Goal: Communication & Community: Answer question/provide support

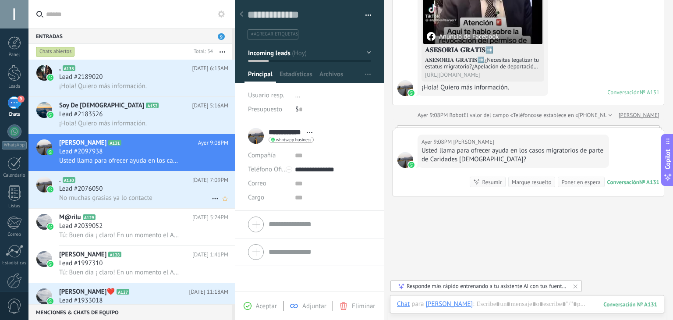
click at [160, 200] on div "No muchas grasias ya lo contacte" at bounding box center [143, 197] width 169 height 9
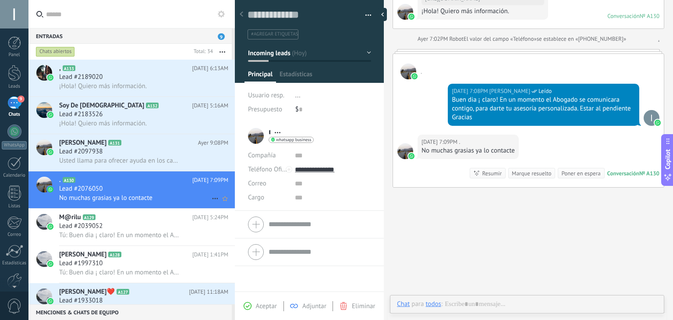
scroll to position [13, 0]
click at [175, 163] on span "Usted llama para ofrecer ayuda en los casos migratorios de parte de Caridades […" at bounding box center [119, 161] width 121 height 8
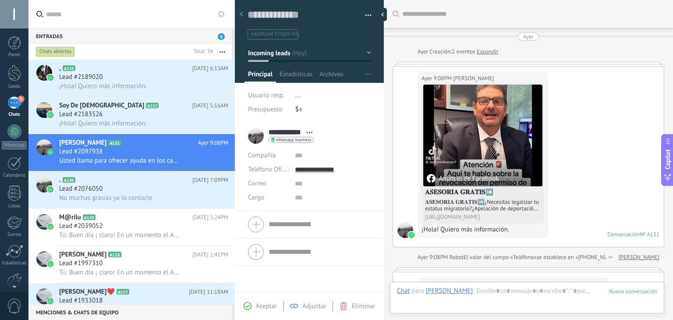
scroll to position [170, 0]
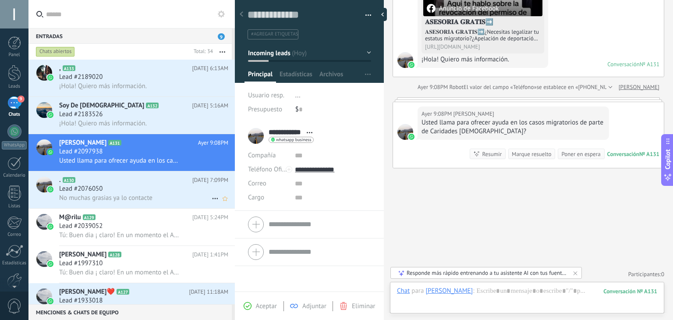
click at [171, 190] on div "Lead #2076050" at bounding box center [143, 189] width 169 height 9
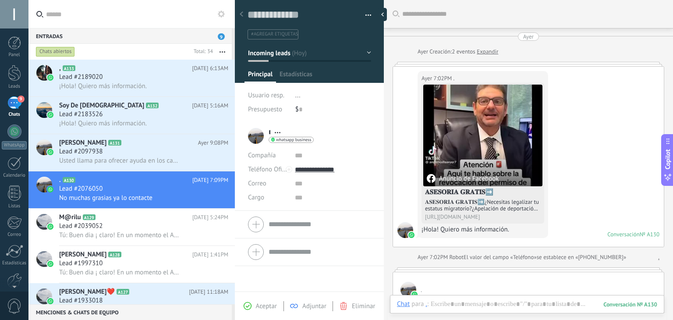
scroll to position [218, 0]
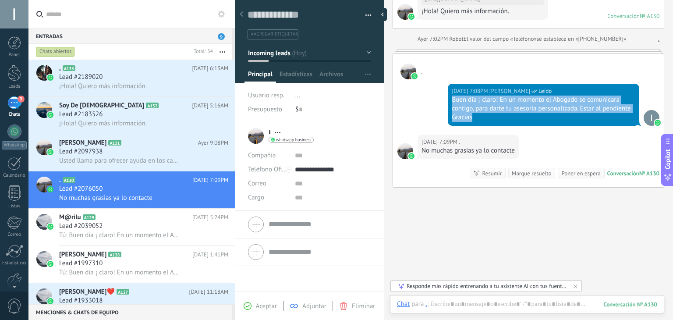
drag, startPoint x: 452, startPoint y: 100, endPoint x: 622, endPoint y: 120, distance: 170.4
click at [622, 120] on div "Buen dia ¡ claro! En un momento el Abogado se comunicara contigo, para darte tu…" at bounding box center [544, 109] width 184 height 26
copy div "Buen dia ¡ claro! En un momento el Abogado se comunicara contigo, para darte tu…"
click at [117, 156] on div "Lead #2097938" at bounding box center [143, 151] width 169 height 9
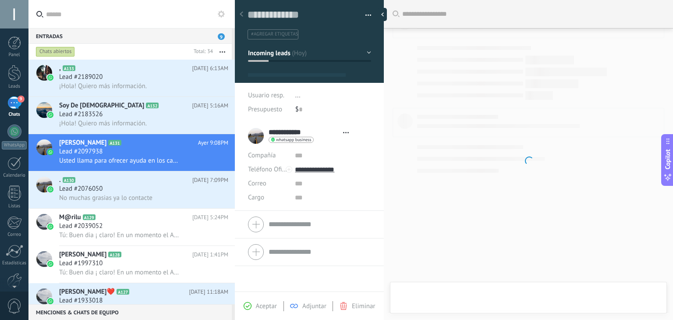
type textarea "**********"
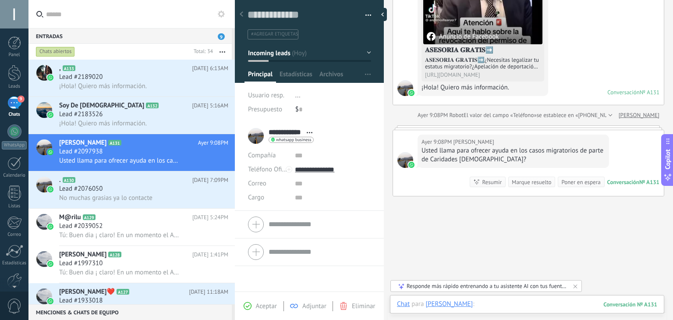
click at [473, 302] on div at bounding box center [527, 313] width 260 height 26
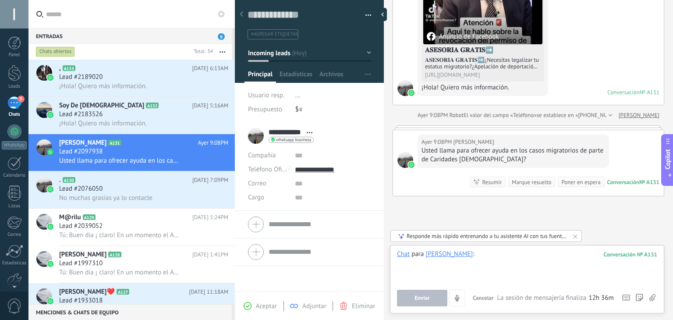
paste div
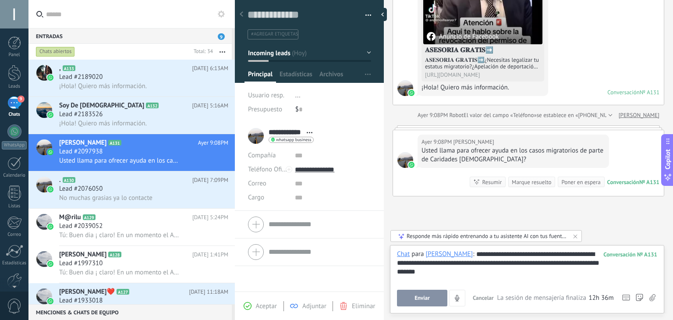
click at [425, 301] on span "Enviar" at bounding box center [422, 298] width 15 height 6
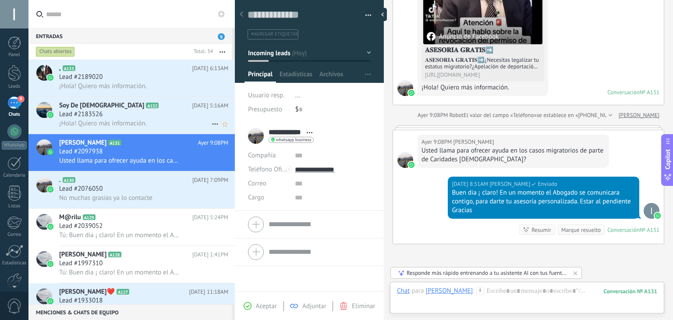
scroll to position [218, 0]
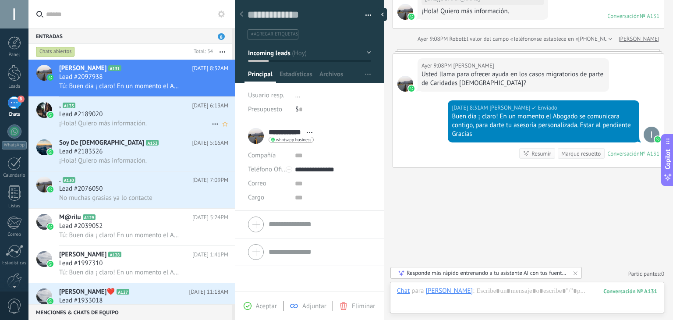
click at [154, 120] on div "¡Hola! Quiero más información." at bounding box center [143, 123] width 169 height 9
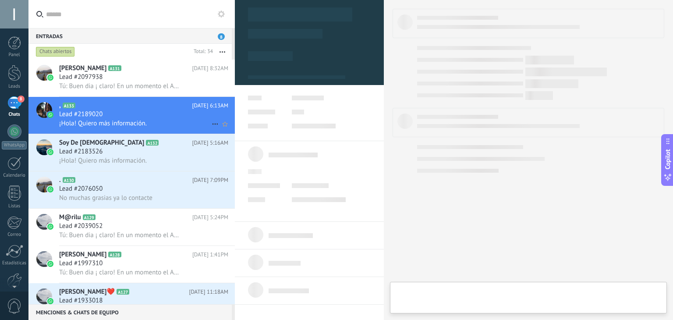
type textarea "**********"
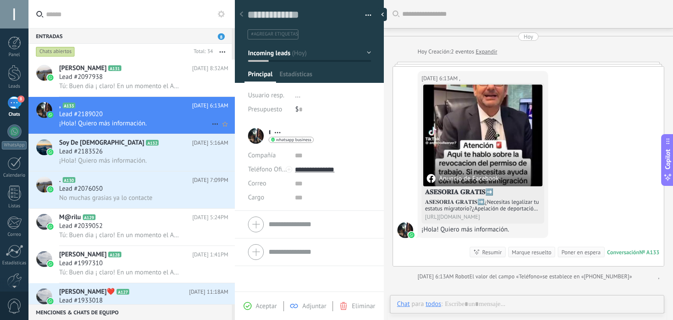
scroll to position [4, 0]
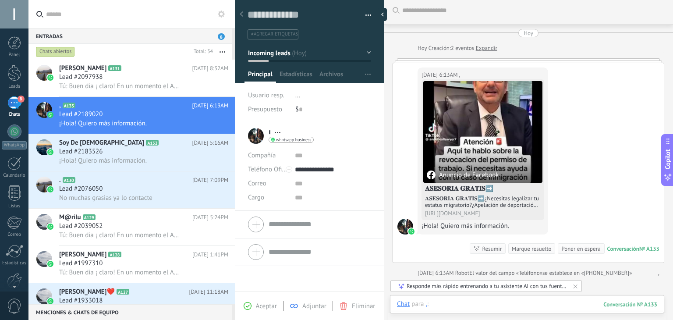
click at [550, 301] on div at bounding box center [527, 313] width 260 height 26
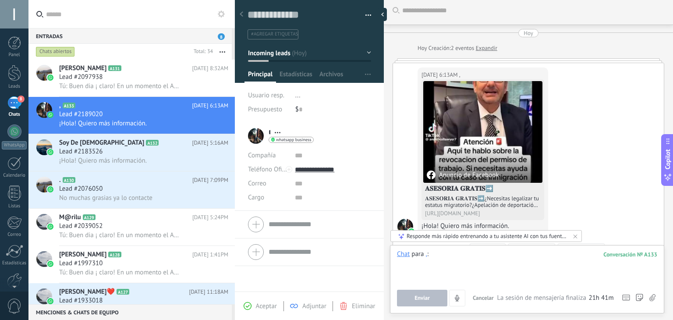
paste div
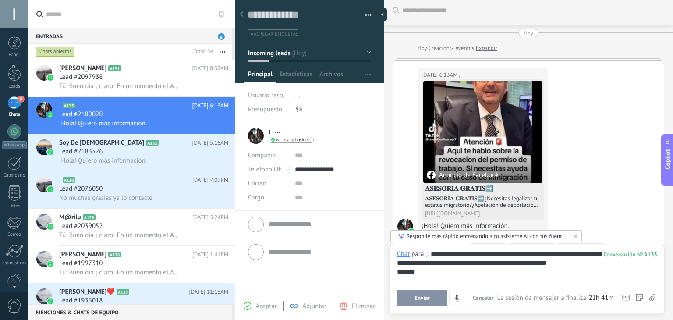
click at [423, 297] on span "Enviar" at bounding box center [422, 298] width 15 height 6
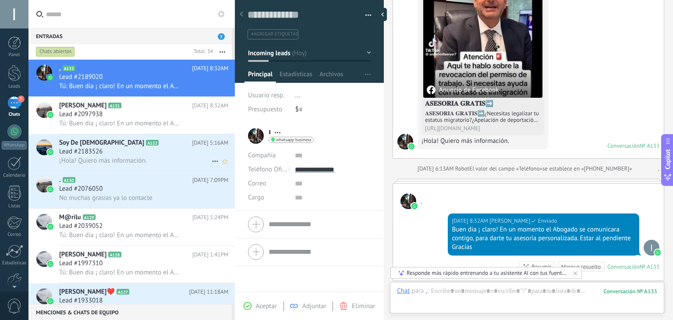
click at [147, 164] on h3 "¡Hola! Quiero más información." at bounding box center [105, 161] width 92 height 9
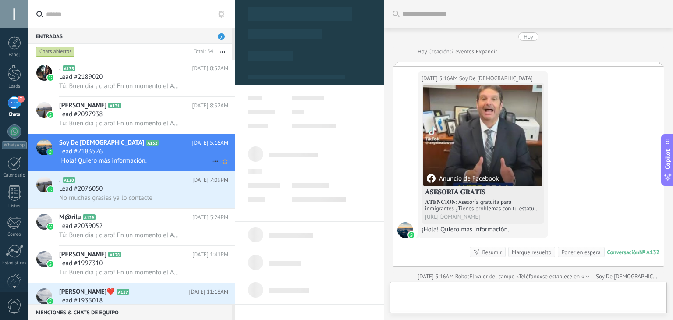
type textarea "**********"
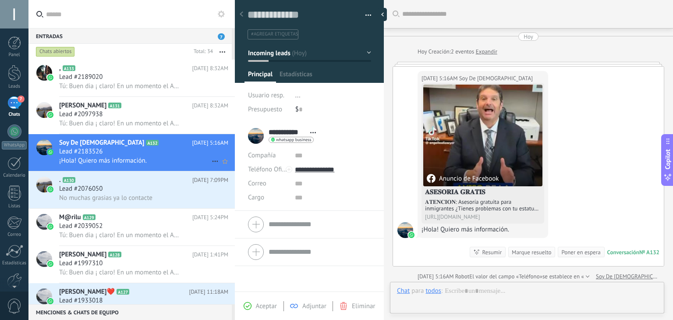
scroll to position [4, 0]
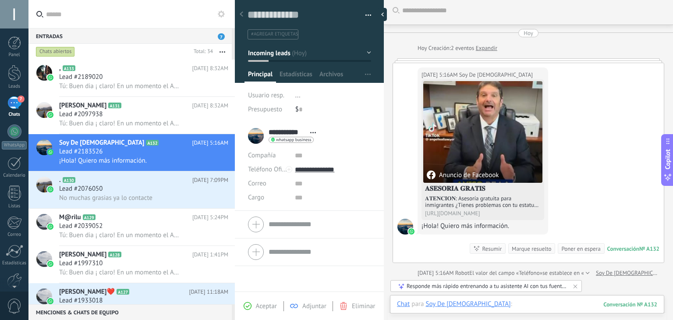
click at [485, 304] on div at bounding box center [527, 313] width 260 height 26
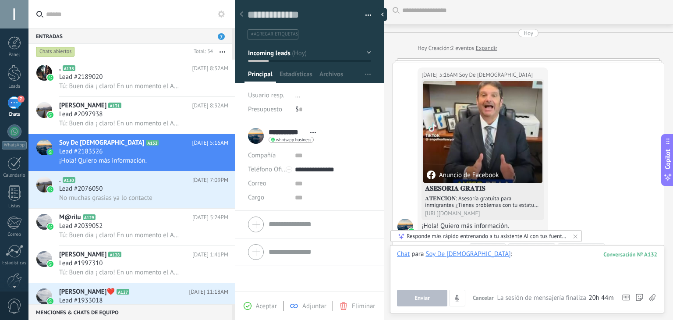
paste div
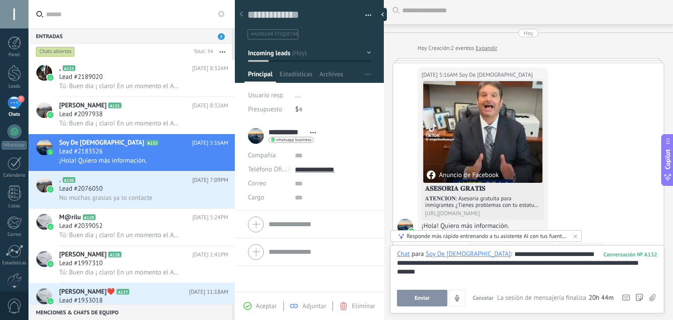
click at [429, 292] on button "Enviar" at bounding box center [422, 298] width 50 height 17
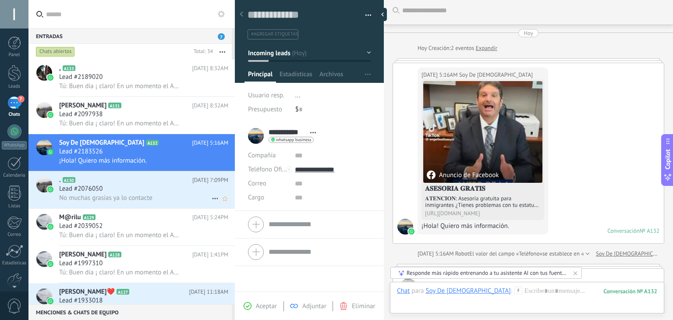
scroll to position [89, 0]
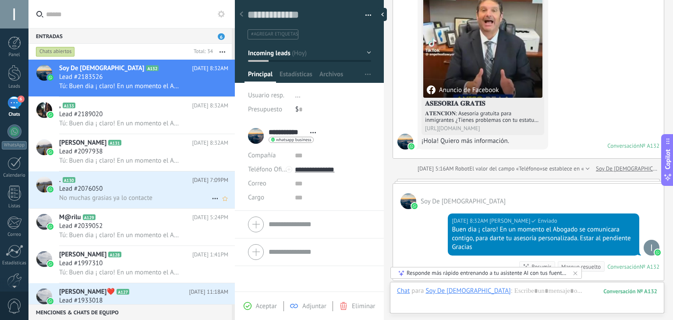
click at [169, 191] on div "Lead #2076050" at bounding box center [143, 189] width 169 height 9
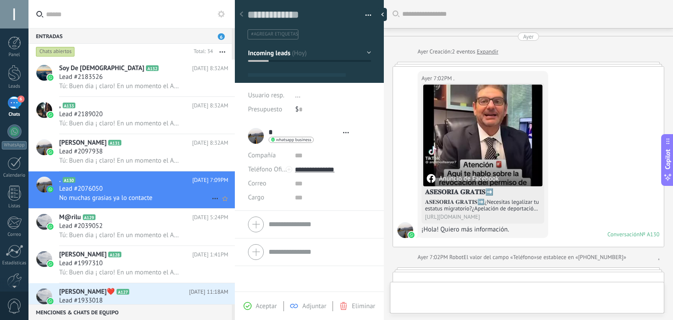
scroll to position [13, 0]
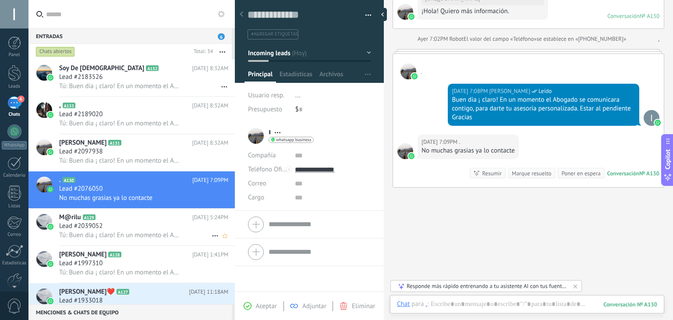
click at [173, 235] on span "Tú: Buen dia ¡ claro! En un momento el Abogado se comunicara contigo, para dart…" at bounding box center [119, 235] width 121 height 8
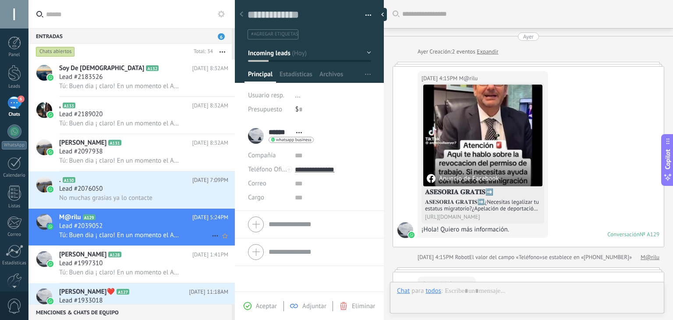
scroll to position [236, 0]
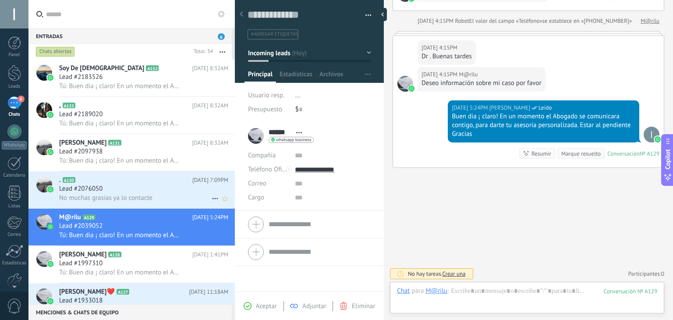
click at [187, 190] on div "Lead #2076050" at bounding box center [143, 189] width 169 height 9
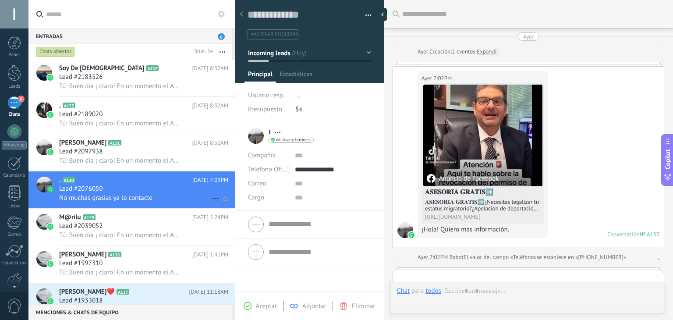
scroll to position [238, 0]
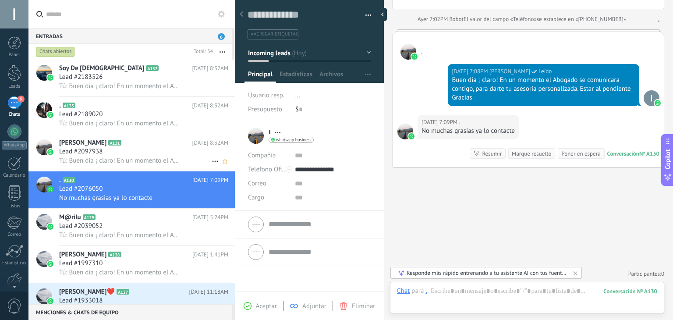
click at [162, 143] on h2 "[PERSON_NAME] A131" at bounding box center [125, 143] width 133 height 9
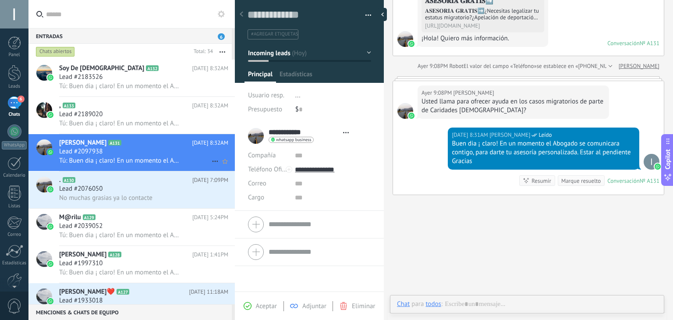
scroll to position [13, 0]
click at [114, 111] on div "Lead #2189020" at bounding box center [143, 114] width 169 height 9
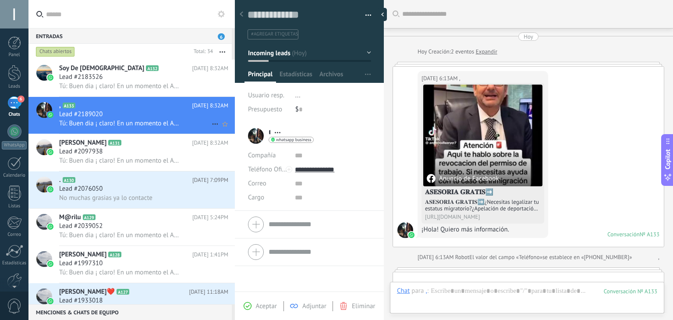
scroll to position [202, 0]
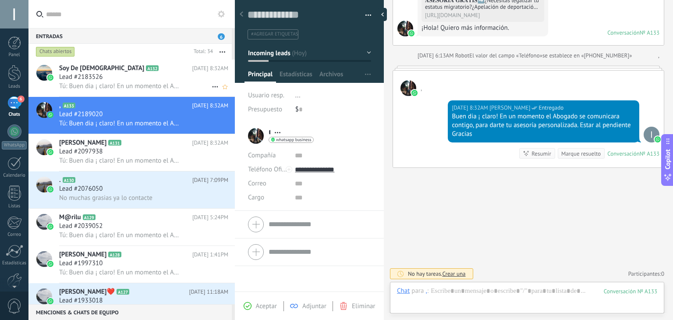
click at [129, 78] on div "Lead #2183526" at bounding box center [143, 77] width 169 height 9
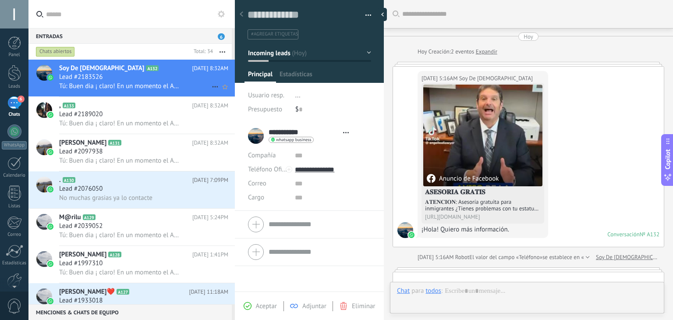
type textarea "**********"
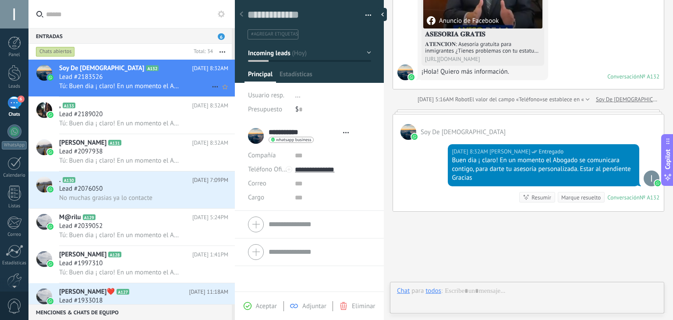
scroll to position [13, 0]
